Goal: Navigation & Orientation: Find specific page/section

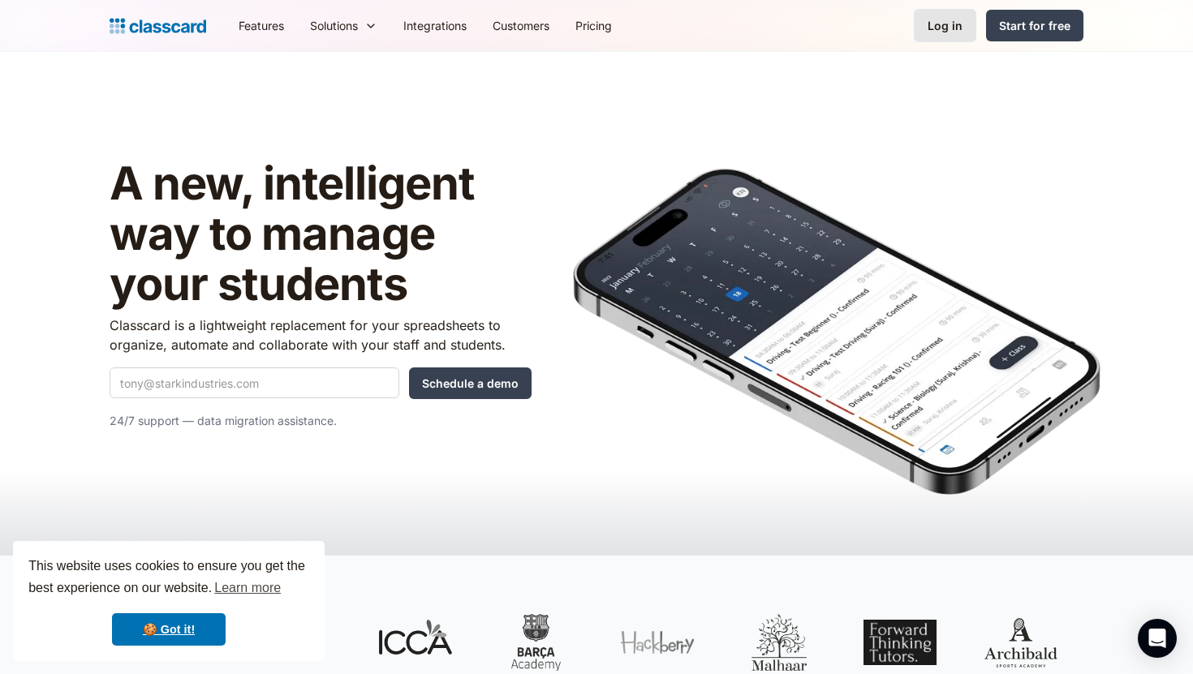
click at [940, 37] on link "Log in" at bounding box center [945, 25] width 62 height 33
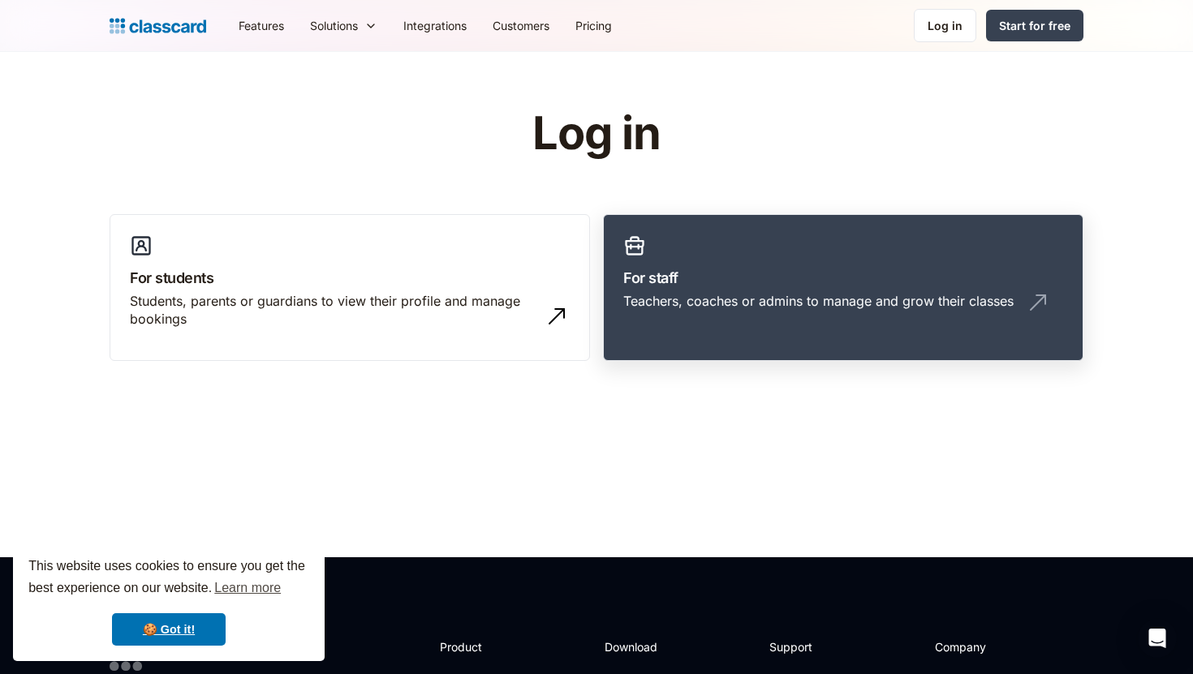
click at [712, 288] on link "For staff Teachers, coaches or admins to manage and grow their classes" at bounding box center [843, 288] width 480 height 148
